Goal: Navigation & Orientation: Find specific page/section

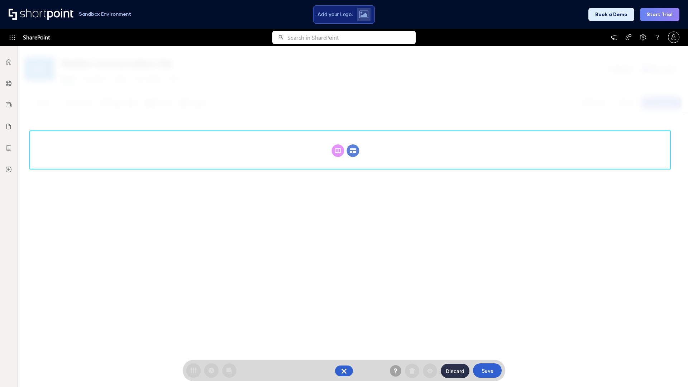
scroll to position [99, 0]
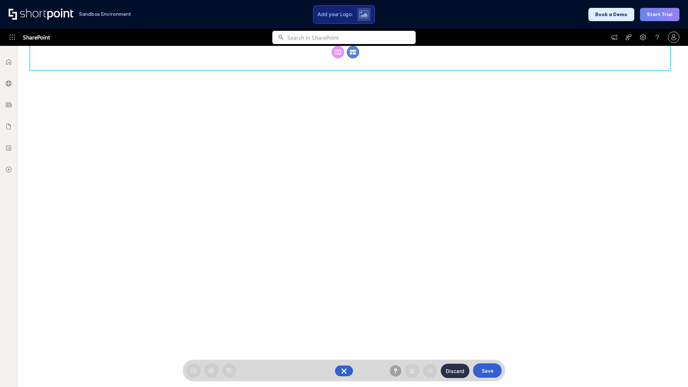
click at [353, 52] on circle at bounding box center [353, 52] width 13 height 13
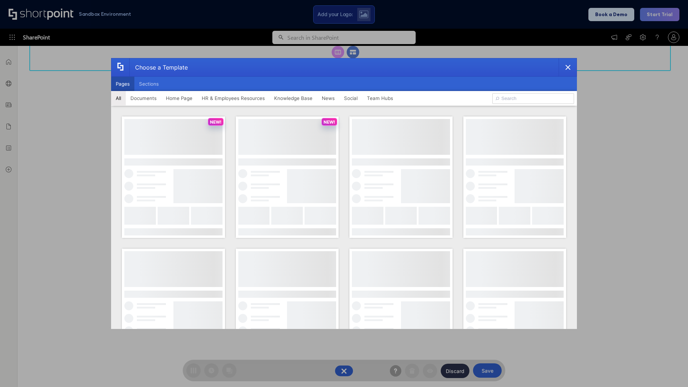
click at [123, 84] on button "Pages" at bounding box center [122, 84] width 23 height 14
type input "Documents 3"
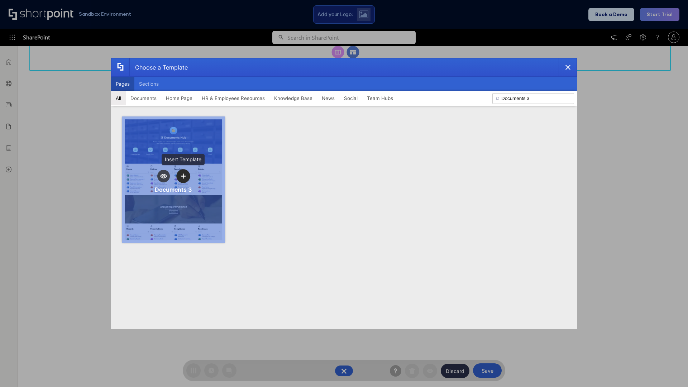
click at [183, 176] on icon "template selector" at bounding box center [183, 175] width 5 height 5
